Goal: Task Accomplishment & Management: Manage account settings

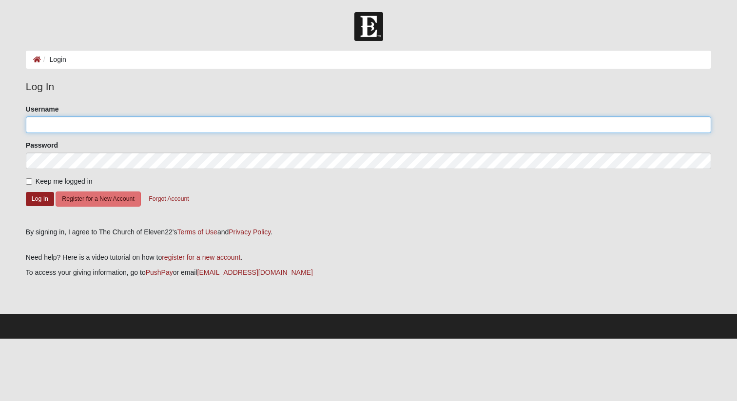
click at [206, 133] on input "Username" at bounding box center [368, 124] width 685 height 17
type input "ryankoch"
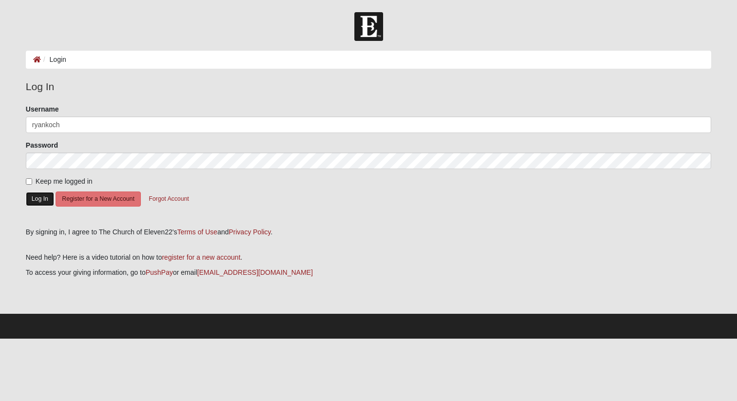
click at [44, 200] on button "Log In" at bounding box center [40, 199] width 28 height 14
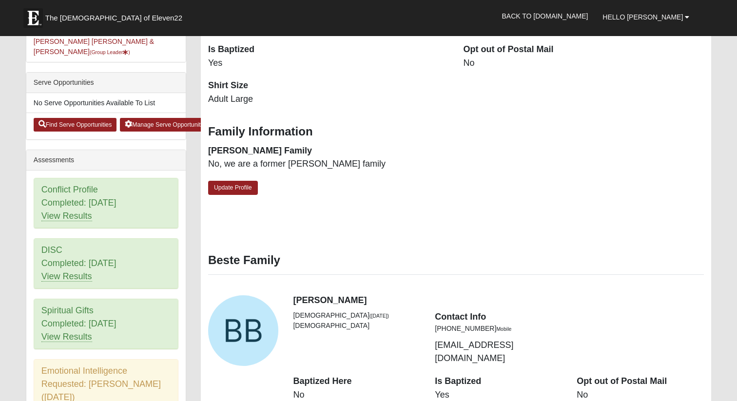
scroll to position [360, 0]
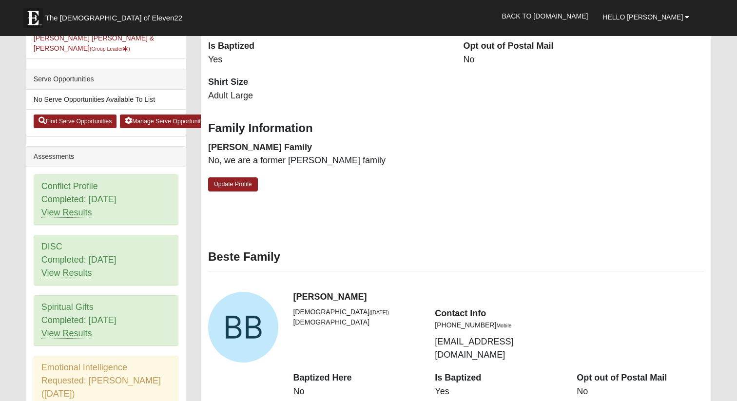
click at [78, 270] on div "DISC Completed: 7/24/2025 View Results" at bounding box center [106, 260] width 144 height 50
click at [76, 268] on link "View Results" at bounding box center [66, 273] width 51 height 10
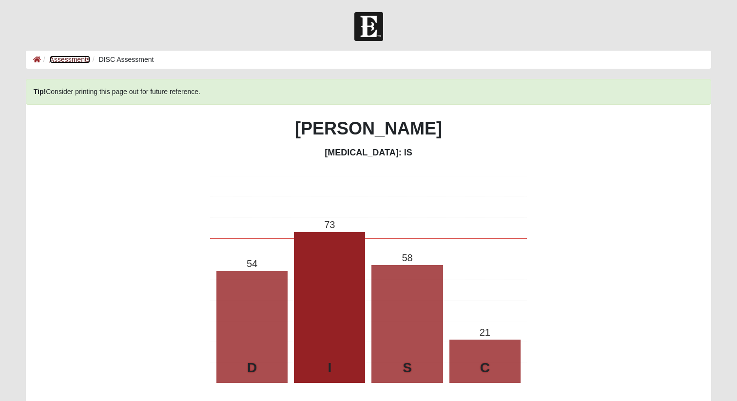
click at [59, 63] on link "Assessments" at bounding box center [70, 60] width 40 height 8
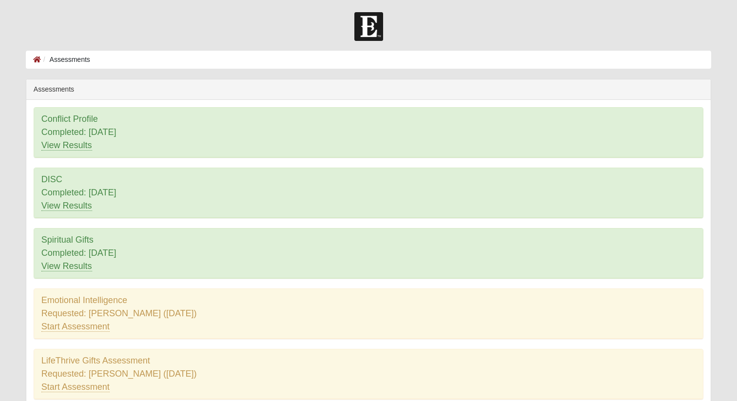
click at [55, 177] on div "DISC Completed: 7/24/2025 View Results" at bounding box center [368, 193] width 669 height 50
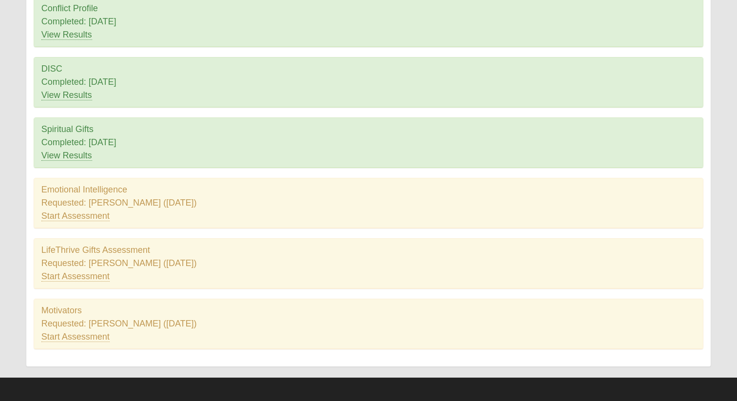
scroll to position [112, 0]
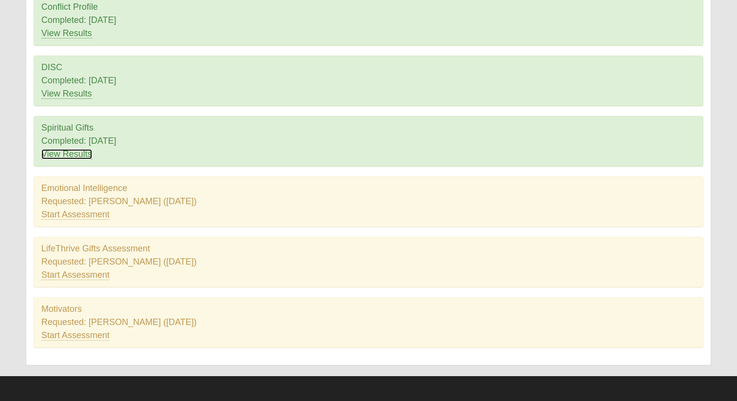
click at [75, 155] on link "View Results" at bounding box center [66, 154] width 51 height 10
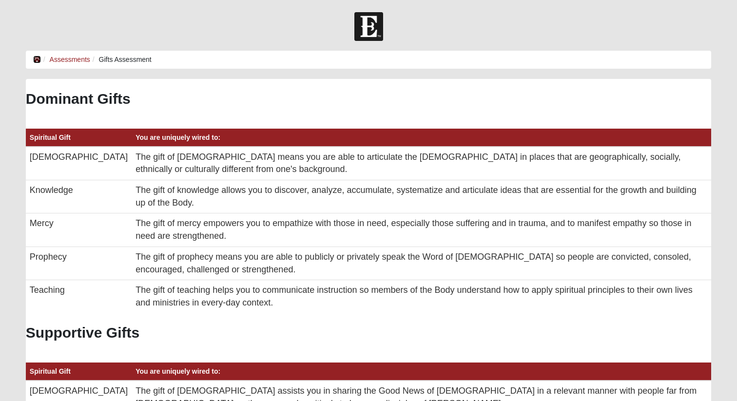
click at [38, 57] on icon at bounding box center [37, 59] width 8 height 7
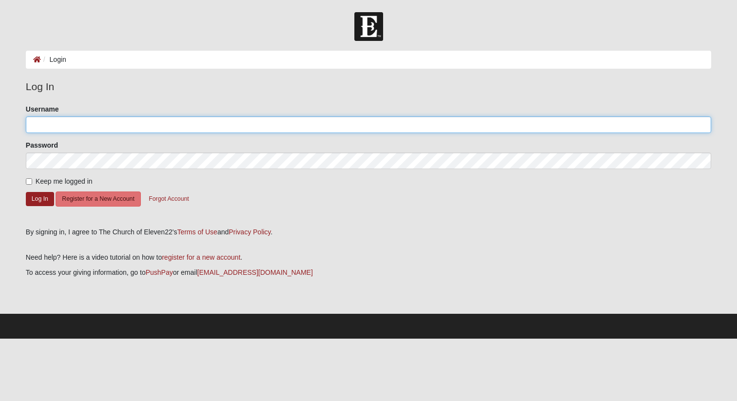
click at [57, 126] on input "Username" at bounding box center [368, 124] width 685 height 17
type input "ryankoch"
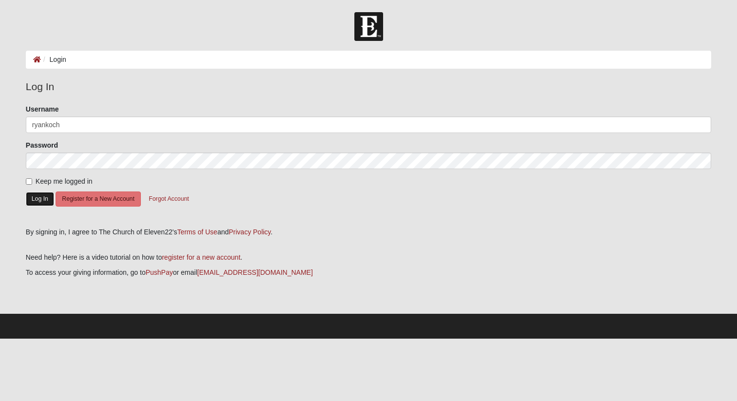
click at [34, 196] on button "Log In" at bounding box center [40, 199] width 28 height 14
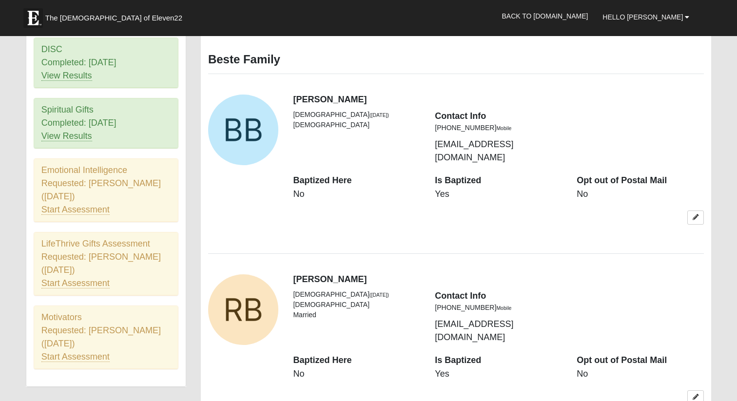
scroll to position [559, 0]
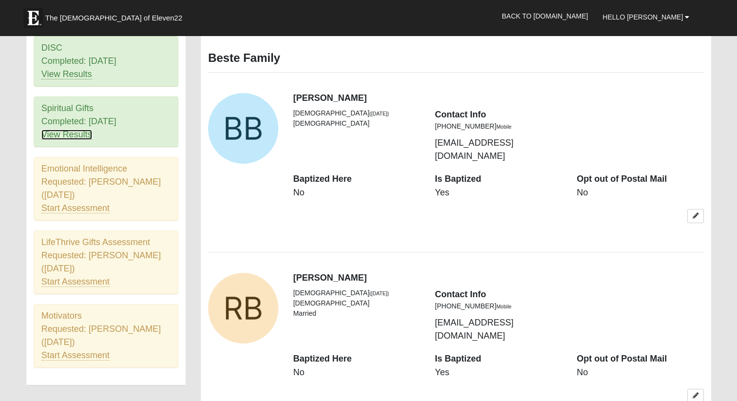
click at [74, 130] on link "View Results" at bounding box center [66, 135] width 51 height 10
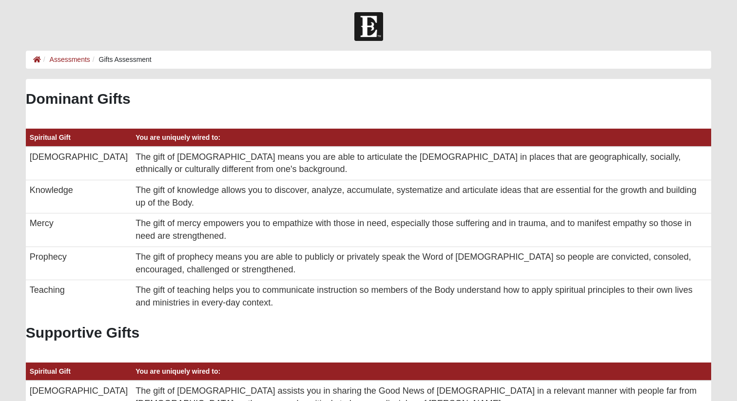
click at [124, 59] on li "Gifts Assessment" at bounding box center [120, 60] width 61 height 10
click at [55, 59] on link "Assessments" at bounding box center [70, 60] width 40 height 8
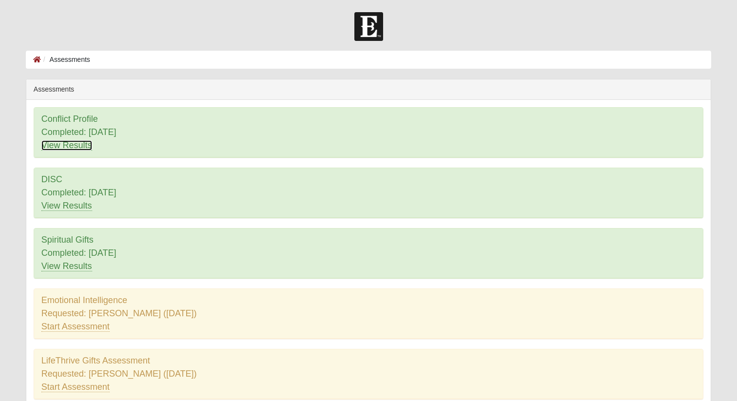
click at [62, 148] on link "View Results" at bounding box center [66, 145] width 51 height 10
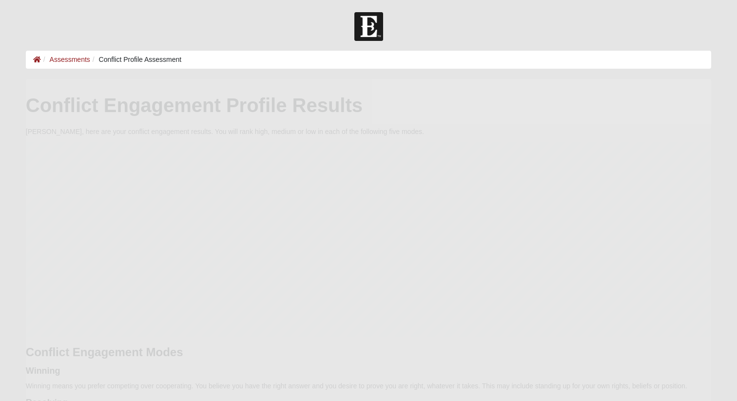
scroll to position [195, 685]
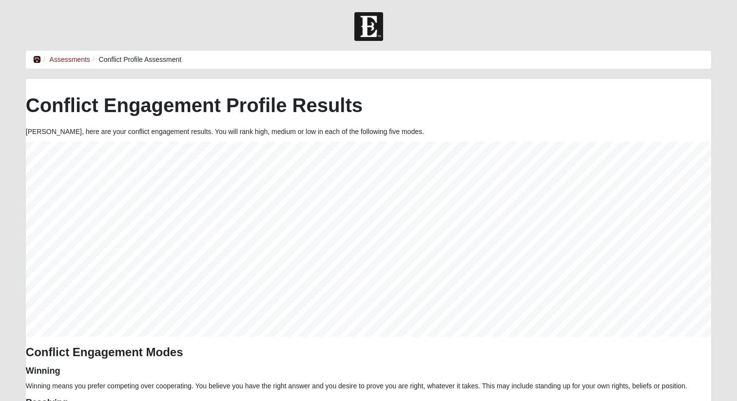
click at [37, 59] on icon at bounding box center [37, 59] width 8 height 7
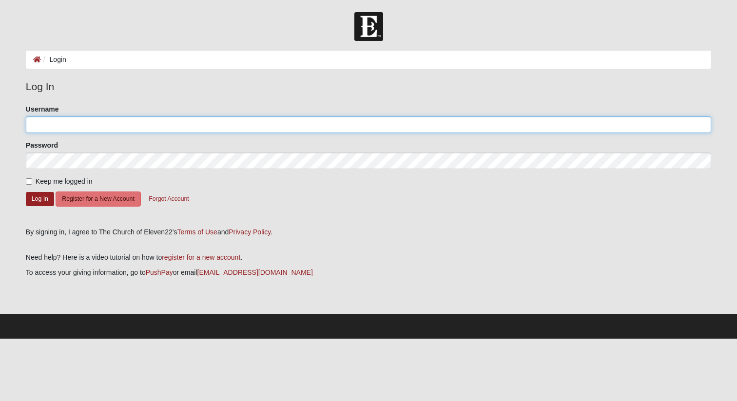
click at [110, 124] on input "Username" at bounding box center [368, 124] width 685 height 17
type input "ryankoch"
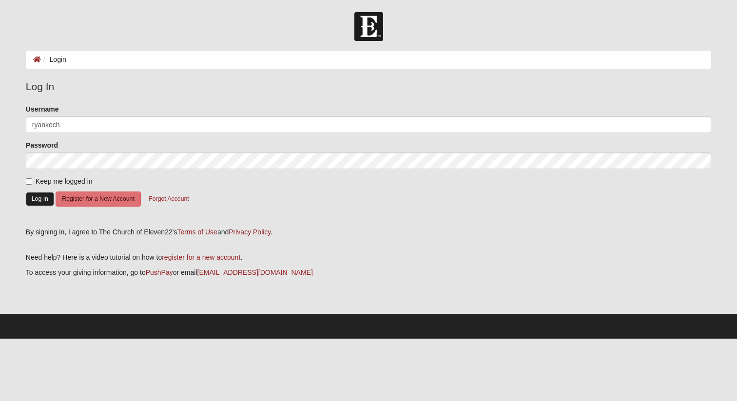
click at [38, 200] on button "Log In" at bounding box center [40, 199] width 28 height 14
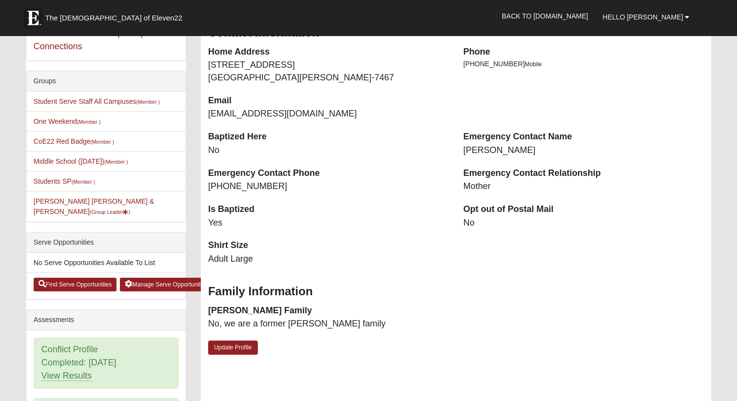
scroll to position [235, 0]
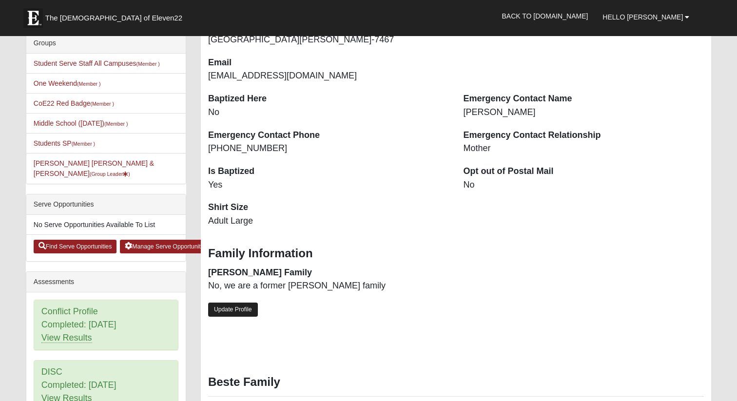
click at [232, 306] on link "Update Profile" at bounding box center [233, 310] width 50 height 14
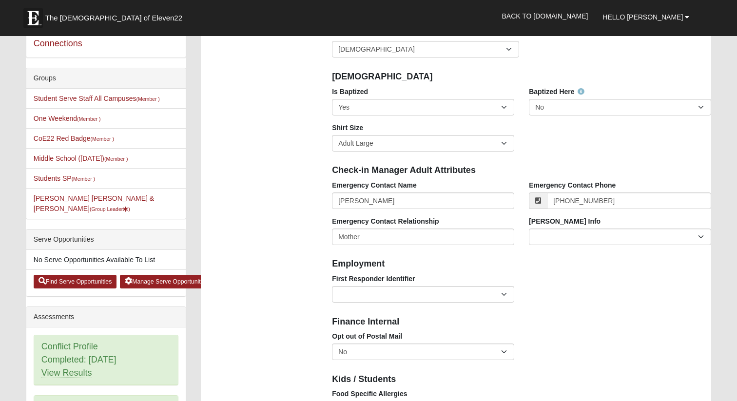
scroll to position [185, 0]
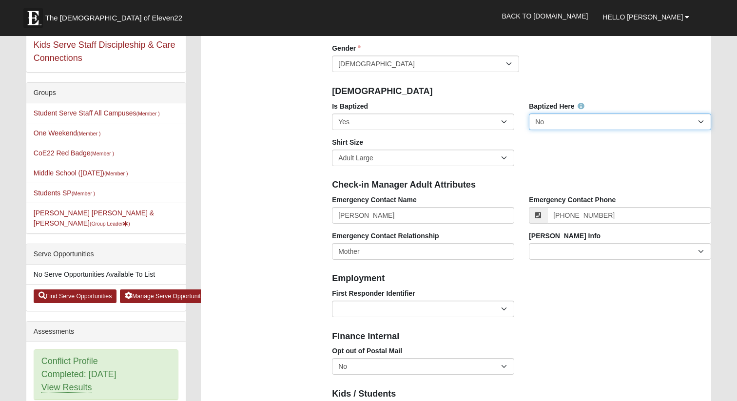
click at [574, 120] on select "No Yes" at bounding box center [620, 122] width 182 height 17
select select "True"
click at [529, 114] on select "No Yes" at bounding box center [620, 122] width 182 height 17
click at [567, 136] on div "Baptized Here No Yes" at bounding box center [619, 119] width 197 height 36
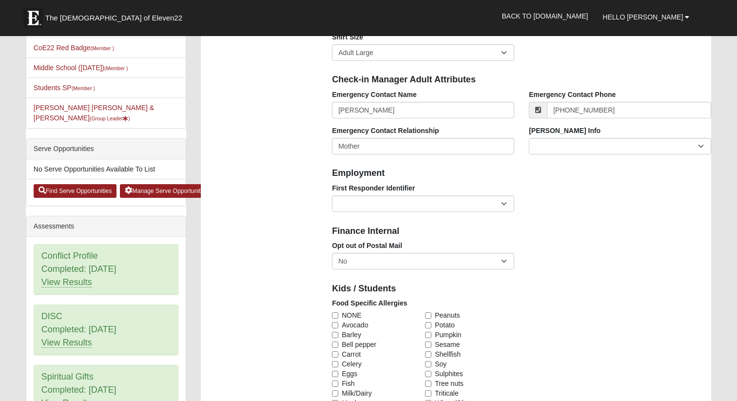
scroll to position [292, 0]
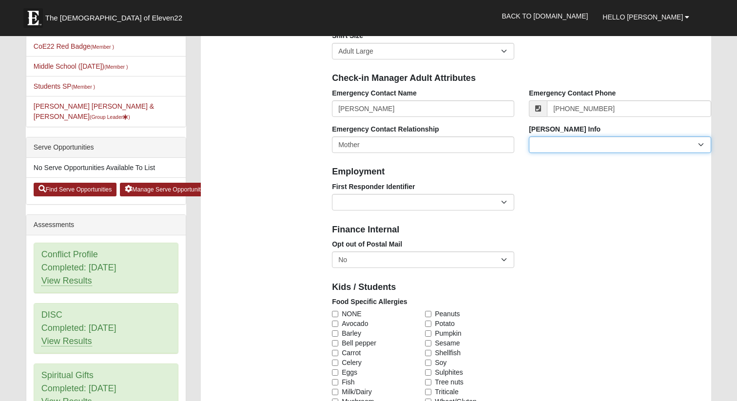
click at [562, 145] on select "Current Foster Child Current Foster Parent Former Foster Child Former Foster Pa…" at bounding box center [620, 144] width 182 height 17
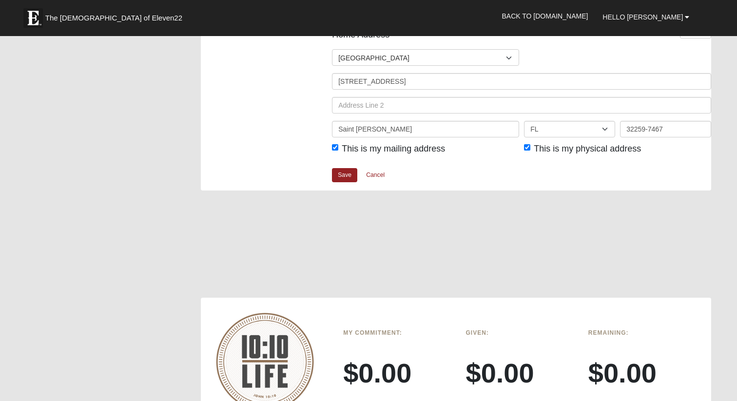
scroll to position [1200, 0]
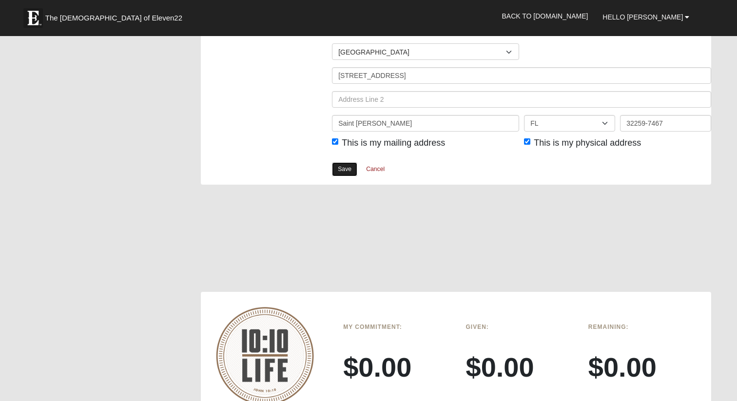
click at [351, 172] on link "Save" at bounding box center [344, 169] width 25 height 14
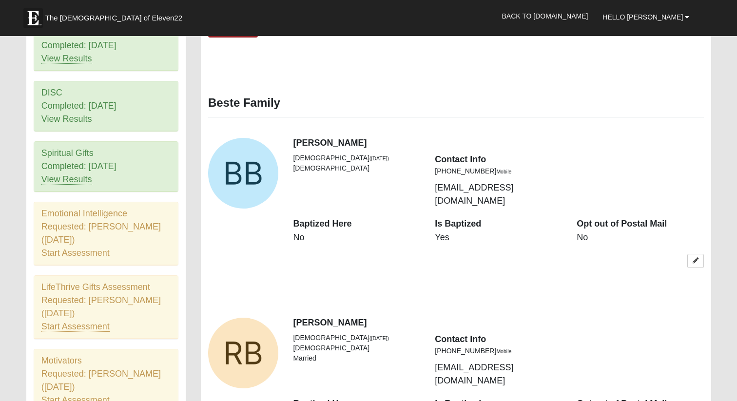
scroll to position [514, 0]
click at [79, 115] on link "View Results" at bounding box center [66, 120] width 51 height 10
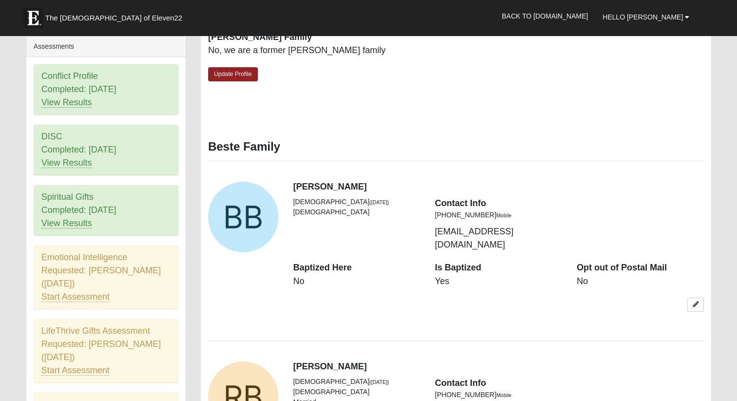
scroll to position [488, 0]
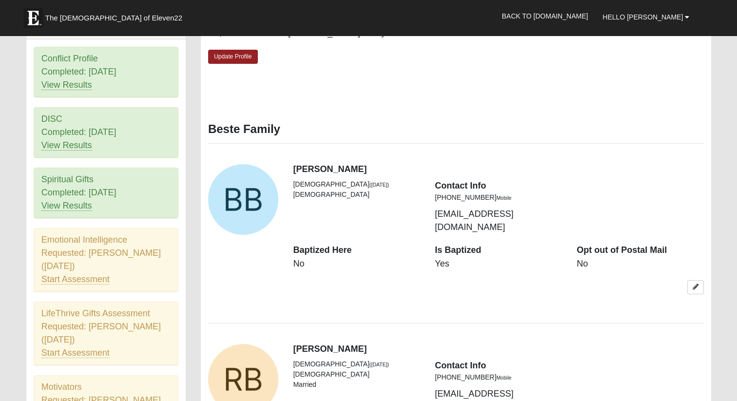
click at [87, 140] on div "DISC Completed: 7/24/2025 View Results" at bounding box center [106, 133] width 144 height 50
click at [82, 140] on link "View Results" at bounding box center [66, 145] width 51 height 10
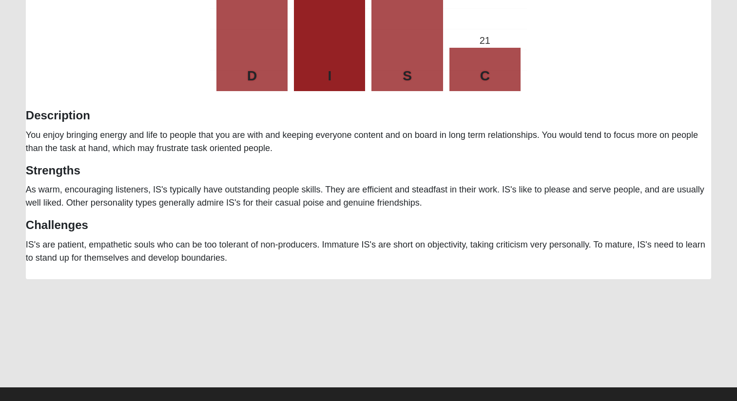
scroll to position [293, 0]
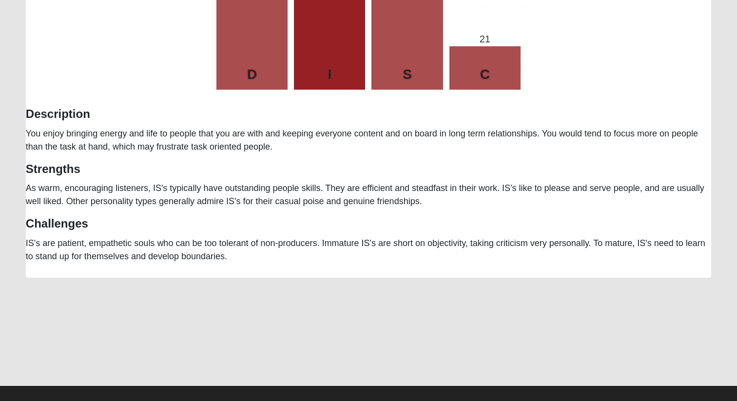
click at [373, 231] on div "Tip! Consider printing this page out for future reference. Ryan Koch Personalit…" at bounding box center [368, 25] width 685 height 478
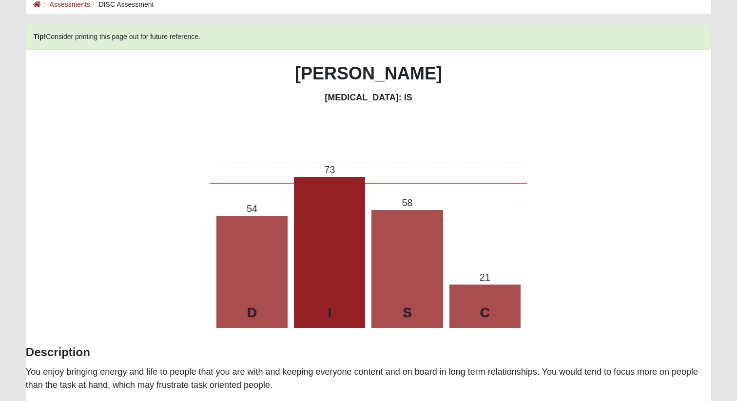
scroll to position [0, 0]
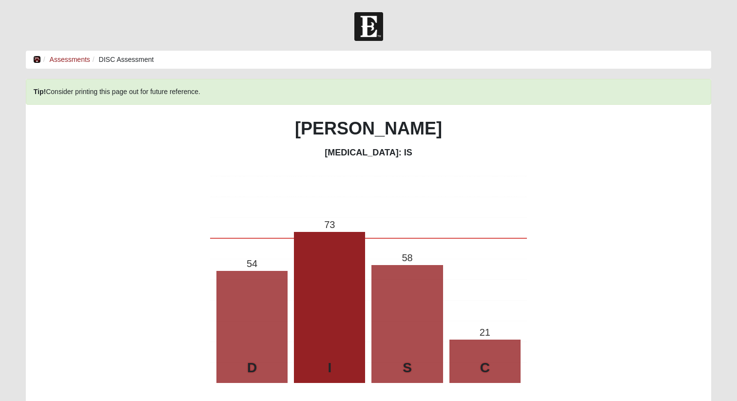
click at [34, 57] on icon at bounding box center [37, 59] width 8 height 7
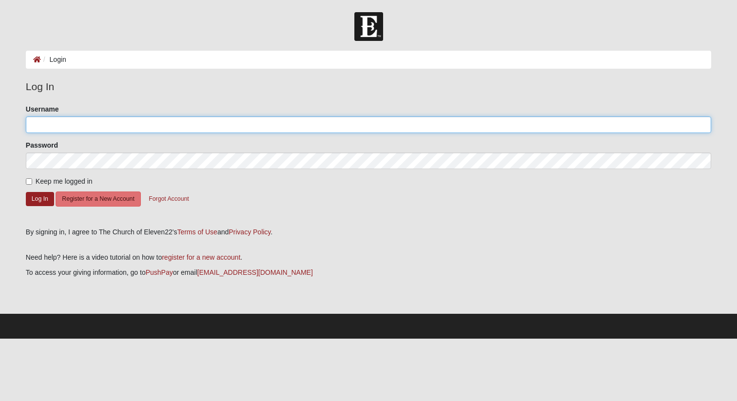
click at [94, 127] on input "Username" at bounding box center [368, 124] width 685 height 17
type input "[EMAIL_ADDRESS][DOMAIN_NAME]"
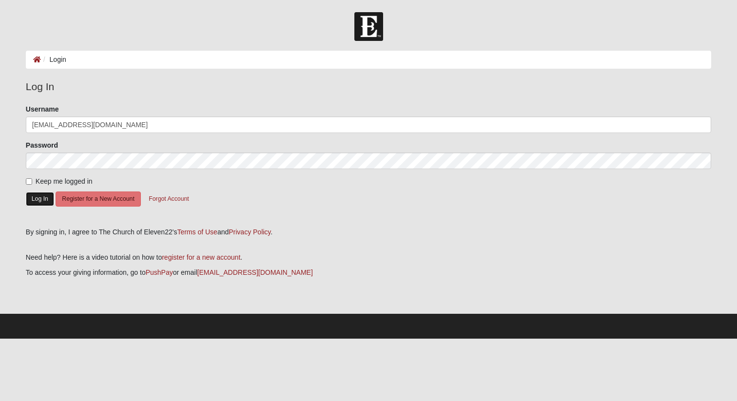
click at [44, 204] on button "Log In" at bounding box center [40, 199] width 28 height 14
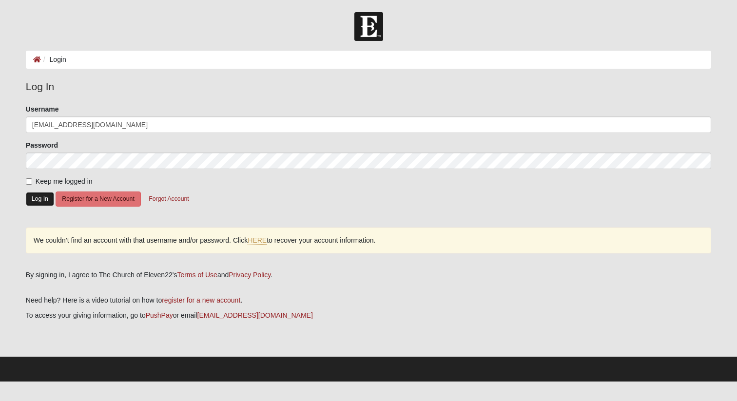
click at [44, 204] on button "Log In" at bounding box center [40, 199] width 28 height 14
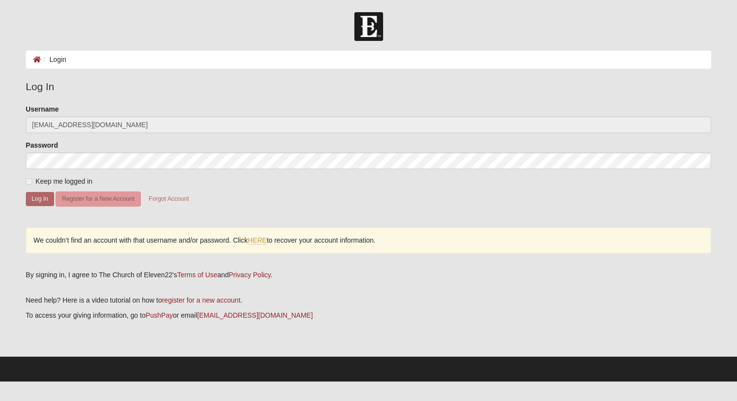
click at [44, 204] on button "Log In" at bounding box center [40, 199] width 28 height 14
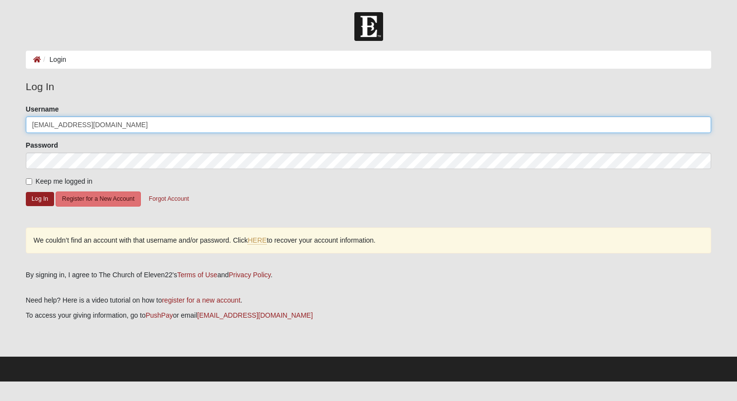
click at [173, 127] on input "[EMAIL_ADDRESS][DOMAIN_NAME]" at bounding box center [368, 124] width 685 height 17
